Goal: Task Accomplishment & Management: Complete application form

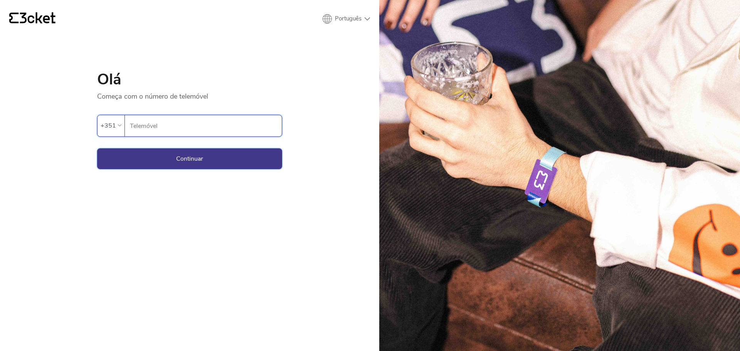
click at [150, 161] on button "Continuar" at bounding box center [189, 158] width 185 height 21
click at [159, 120] on input "Telemóvel" at bounding box center [205, 125] width 152 height 21
type input "910239356"
click at [175, 162] on button "Continuar" at bounding box center [189, 158] width 185 height 21
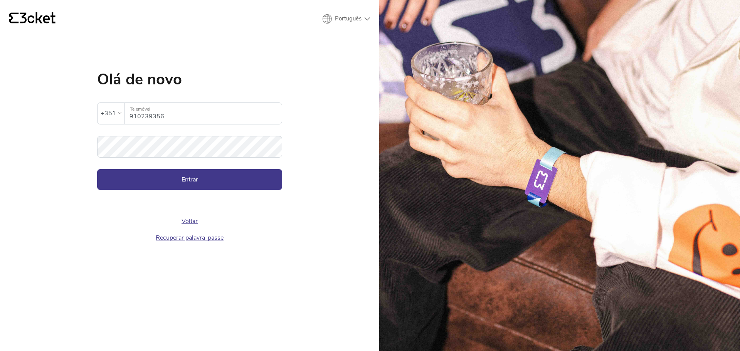
click at [171, 115] on input "910239356" at bounding box center [205, 113] width 152 height 21
click at [170, 185] on button "Entrar" at bounding box center [189, 179] width 185 height 21
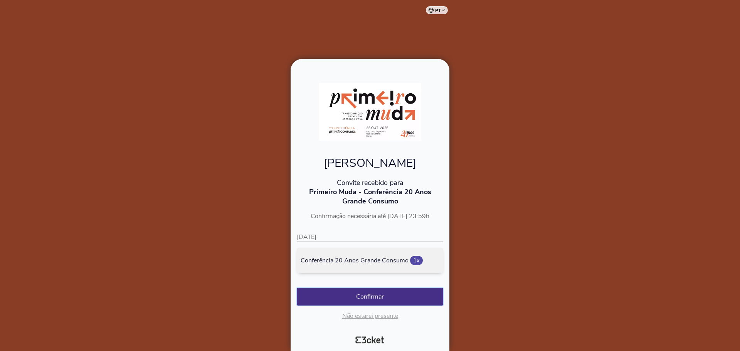
click at [364, 299] on button "Confirmar" at bounding box center [370, 297] width 146 height 18
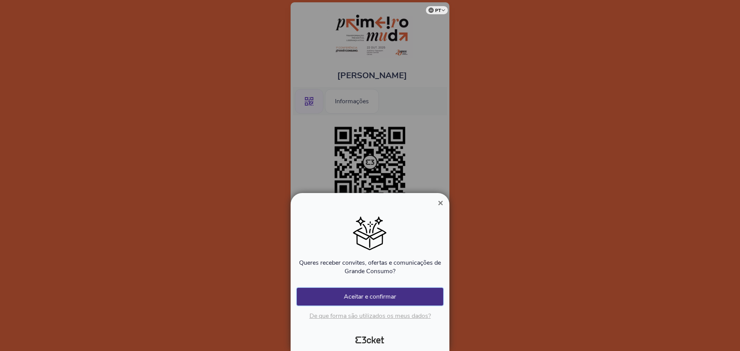
click at [380, 299] on button "Aceitar e confirmar" at bounding box center [370, 297] width 146 height 18
